Goal: Obtain resource: Obtain resource

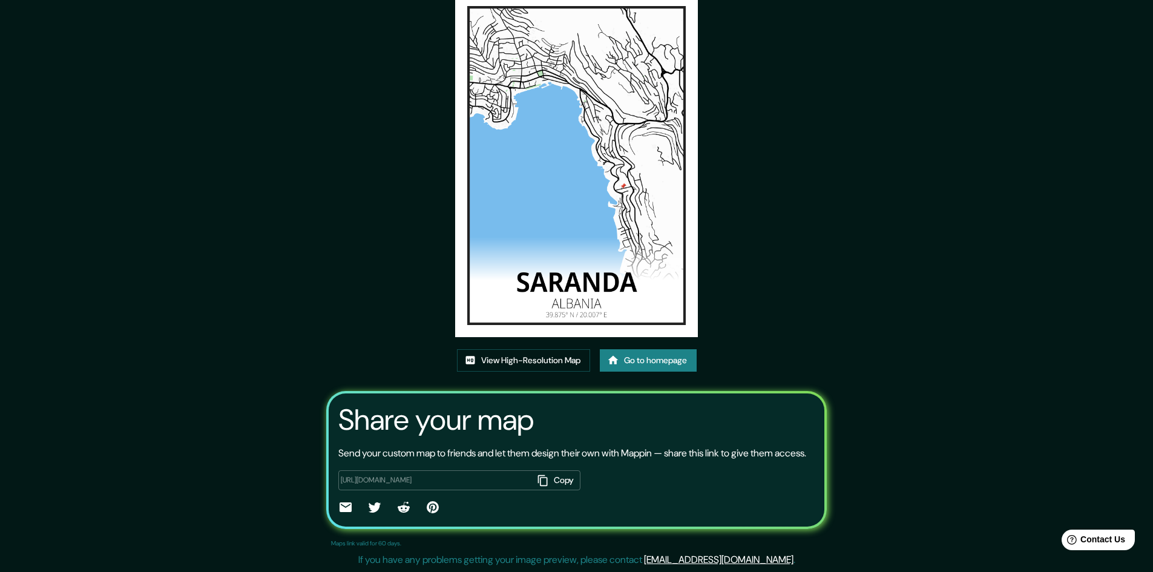
scroll to position [74, 0]
click at [540, 350] on link "View High-Resolution Map" at bounding box center [523, 360] width 133 height 22
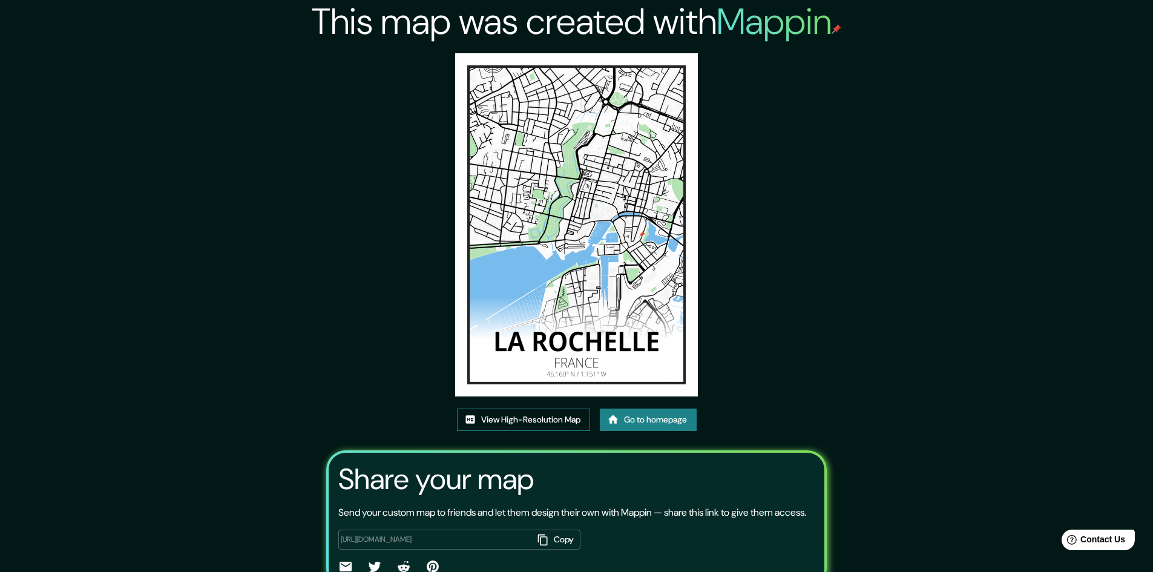
click at [531, 423] on link "View High-Resolution Map" at bounding box center [523, 419] width 133 height 22
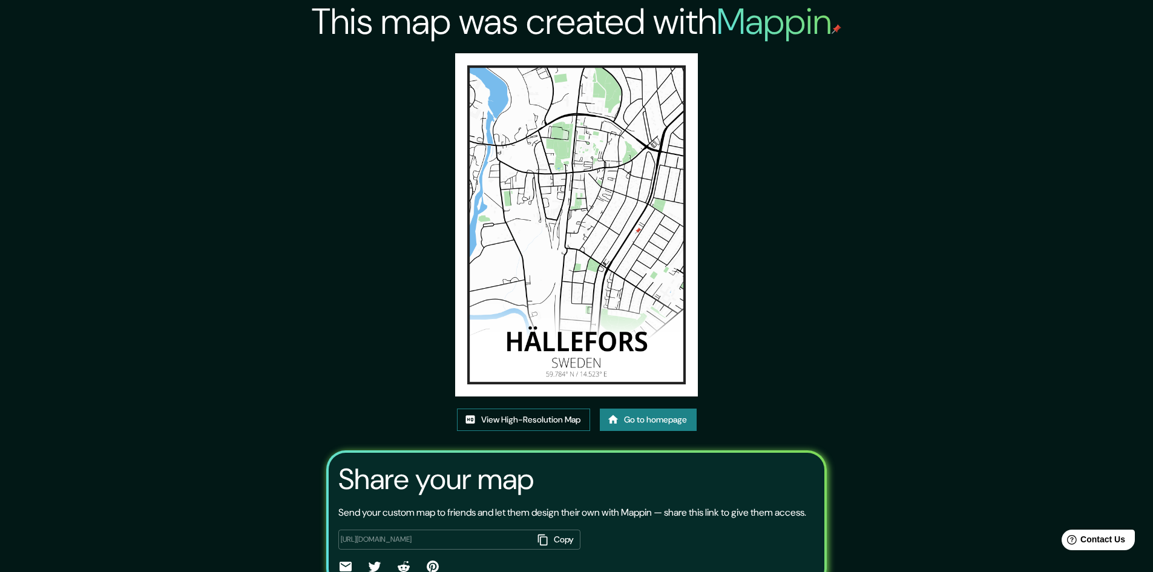
click at [499, 415] on link "View High-Resolution Map" at bounding box center [523, 419] width 133 height 22
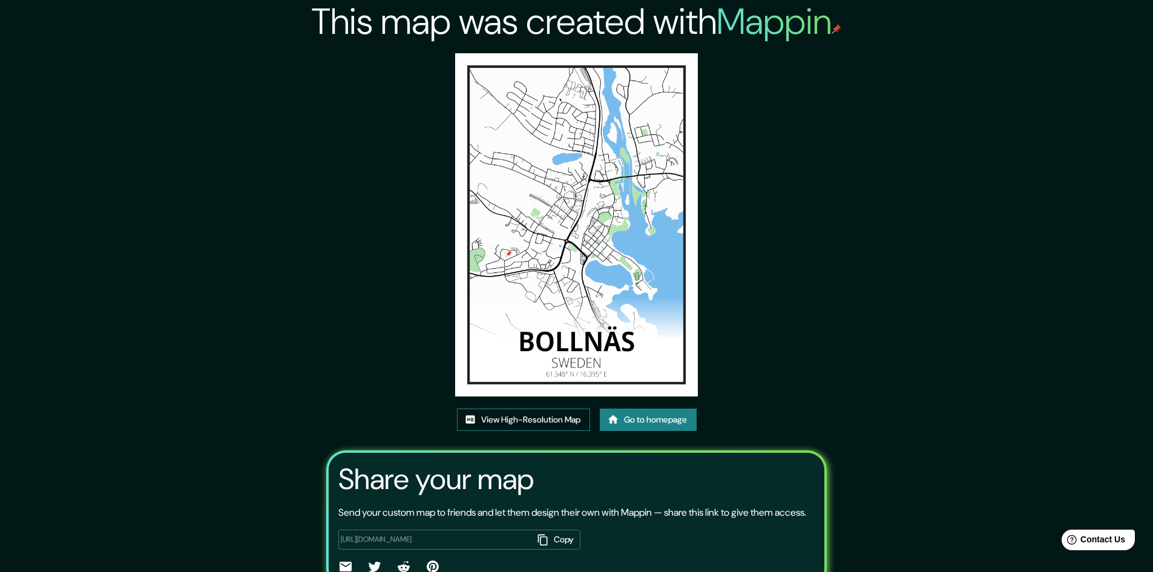
click at [523, 416] on link "View High-Resolution Map" at bounding box center [523, 419] width 133 height 22
click at [517, 413] on link "View High-Resolution Map" at bounding box center [523, 419] width 133 height 22
